Goal: Find specific page/section: Find specific page/section

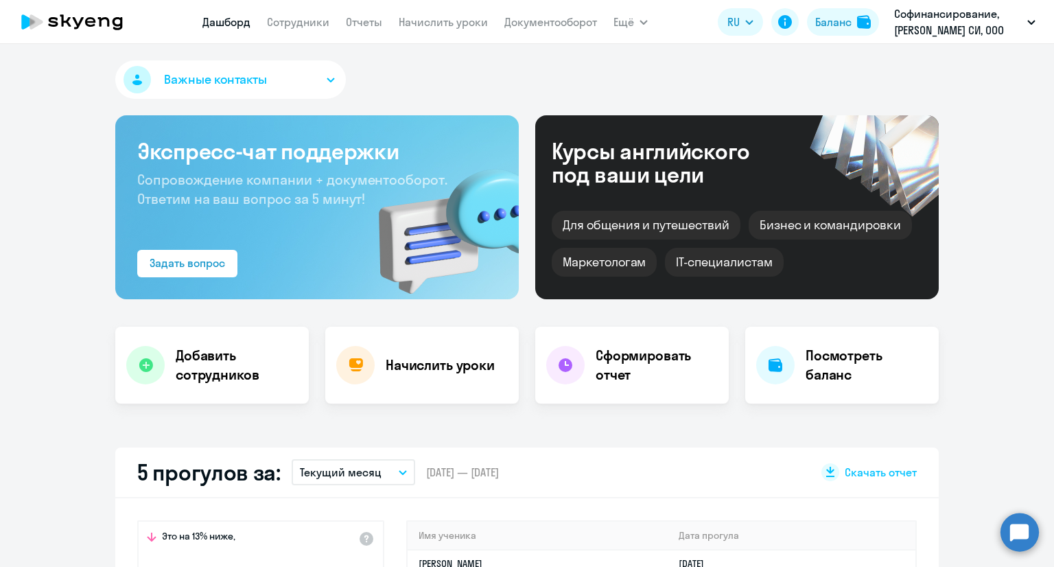
select select "30"
click at [310, 32] on nav "[PERSON_NAME] Отчеты Начислить уроки Документооборот" at bounding box center [399, 21] width 395 height 27
click at [299, 23] on link "Сотрудники" at bounding box center [298, 22] width 62 height 14
select select "30"
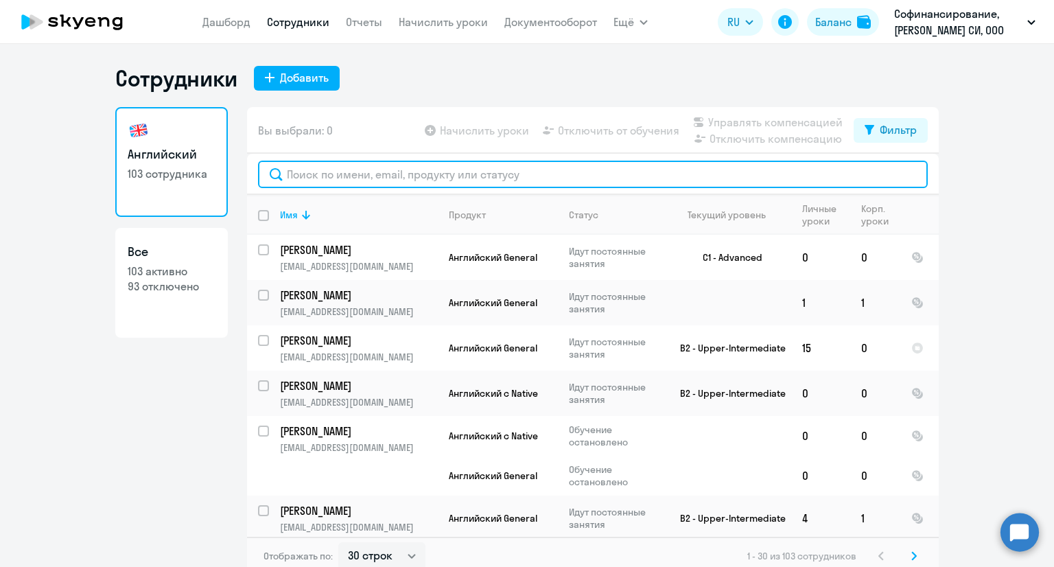
click at [344, 168] on input "text" at bounding box center [593, 174] width 670 height 27
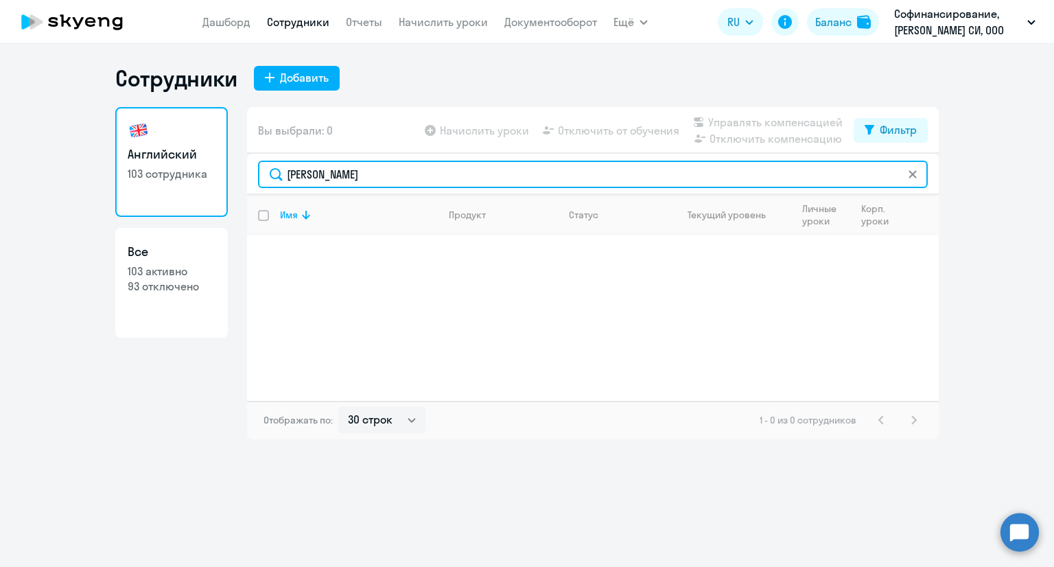
click at [309, 171] on input "[PERSON_NAME]" at bounding box center [593, 174] width 670 height 27
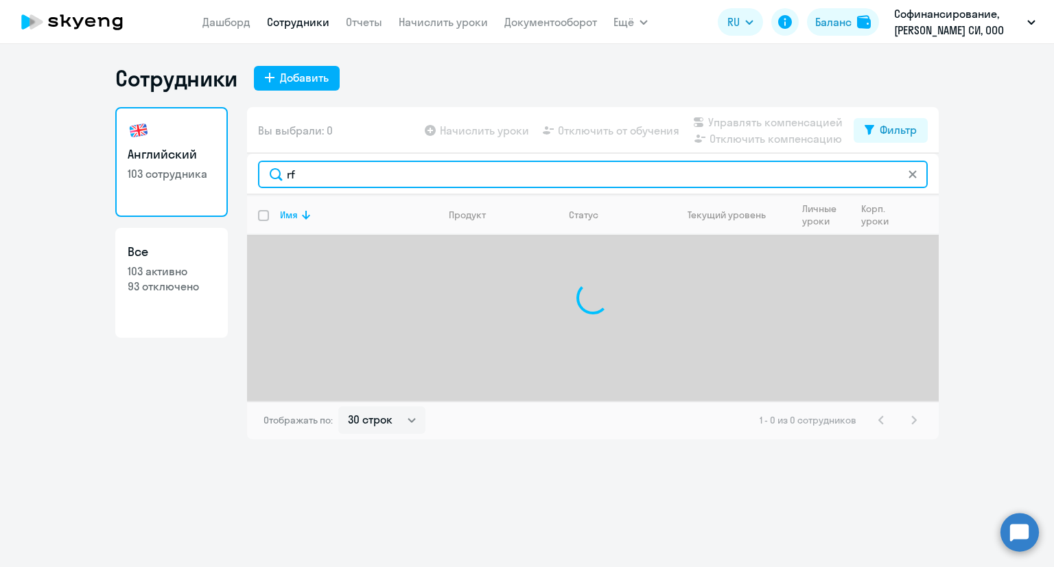
type input "r"
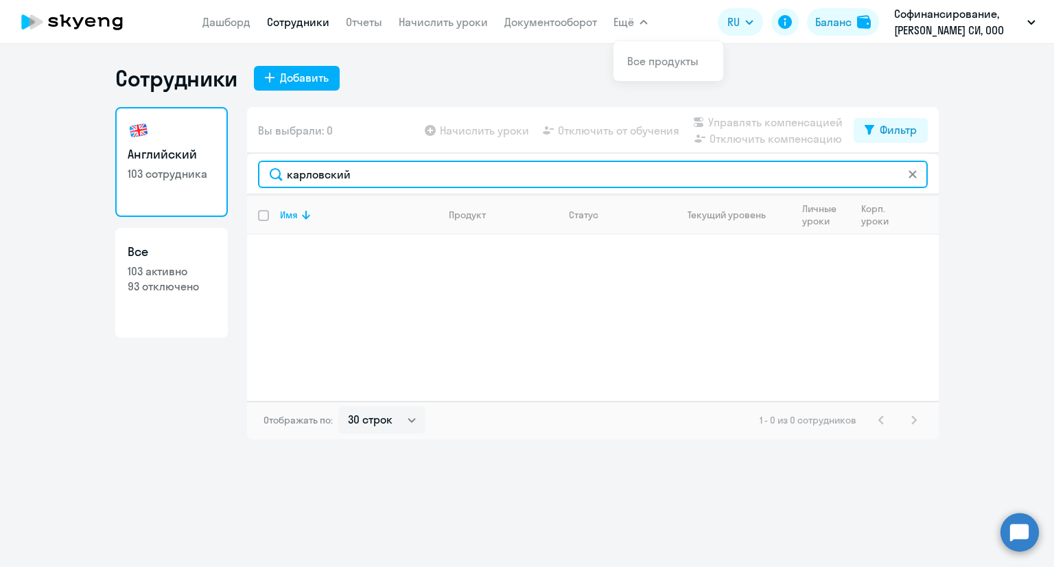
type input "карловский"
